Goal: Navigation & Orientation: Find specific page/section

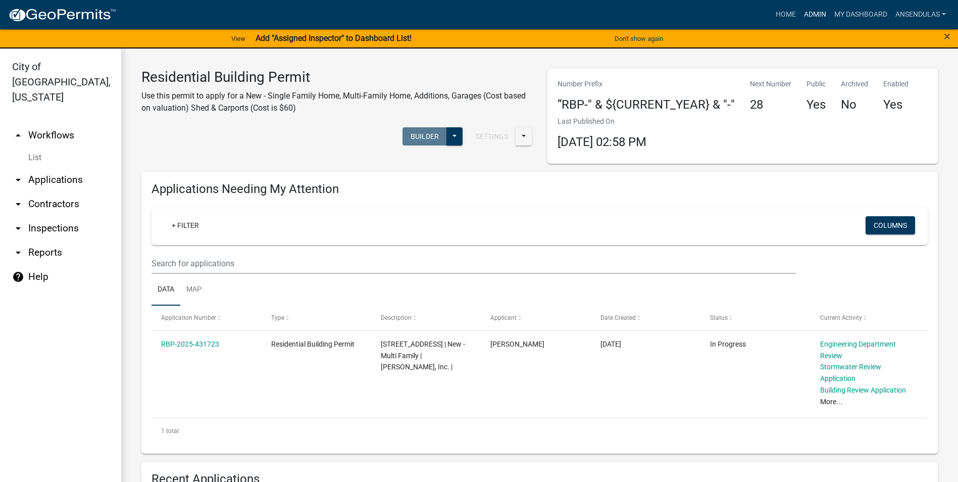
click at [815, 16] on link "Admin" at bounding box center [815, 14] width 30 height 19
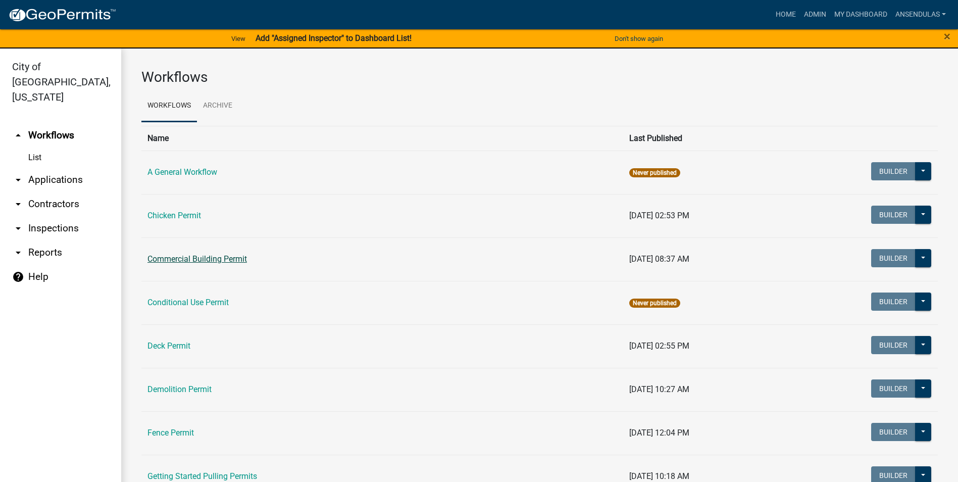
click at [181, 257] on link "Commercial Building Permit" at bounding box center [198, 259] width 100 height 10
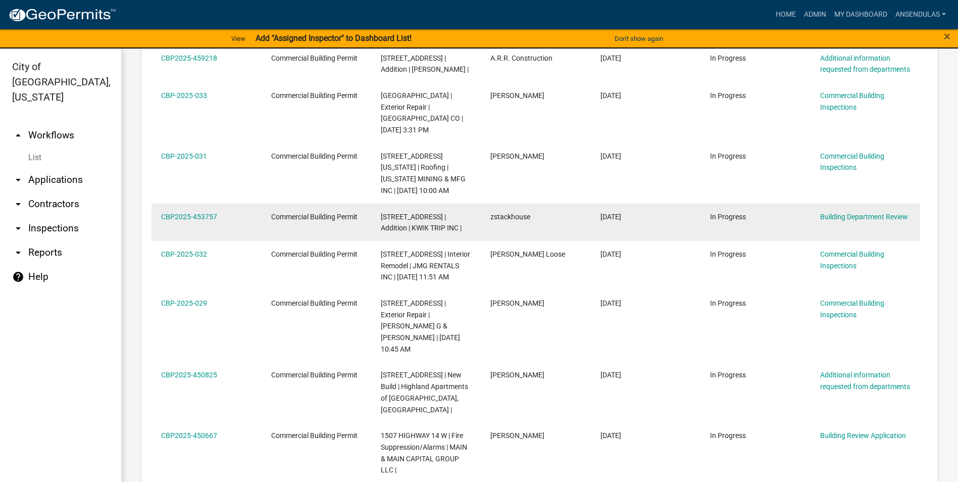
scroll to position [707, 0]
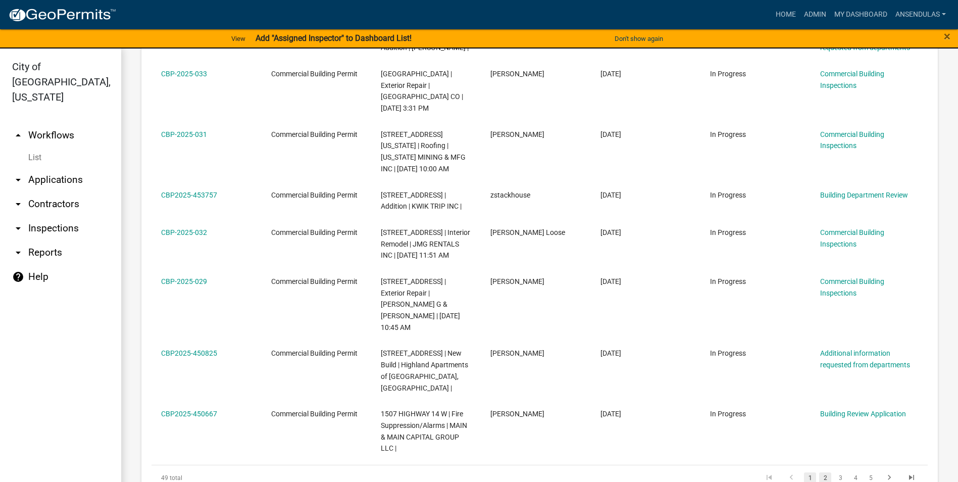
click at [819, 472] on link "2" at bounding box center [825, 477] width 12 height 11
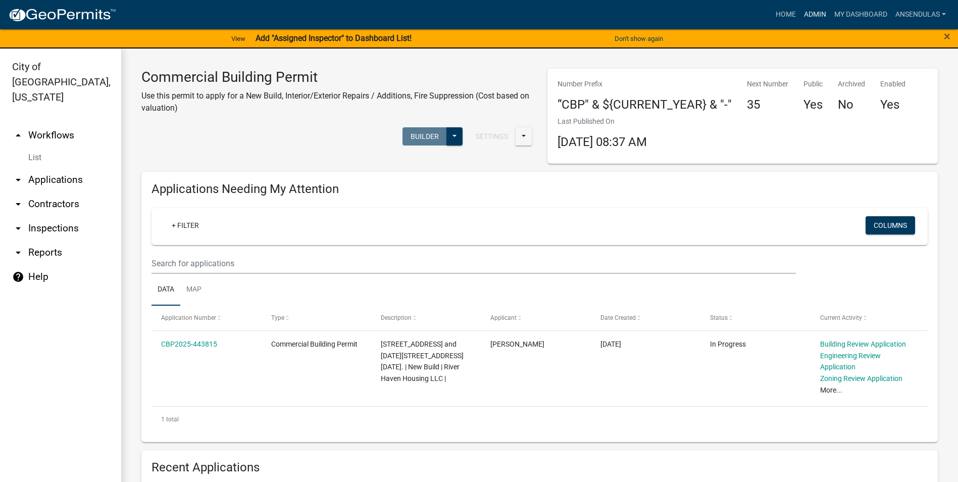
click at [811, 12] on link "Admin" at bounding box center [815, 14] width 30 height 19
